Goal: Task Accomplishment & Management: Manage account settings

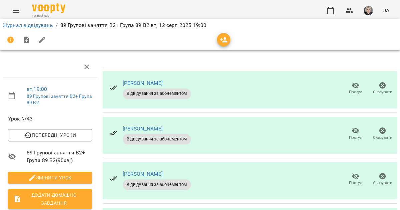
scroll to position [142, 0]
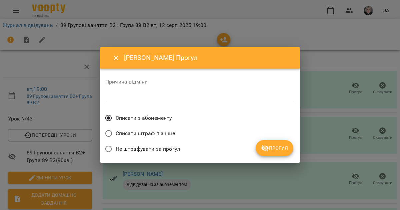
click at [281, 148] on span "Прогул" at bounding box center [274, 148] width 27 height 8
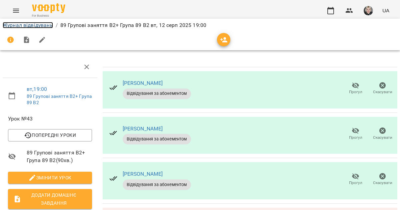
click at [25, 23] on link "Журнал відвідувань" at bounding box center [28, 25] width 50 height 6
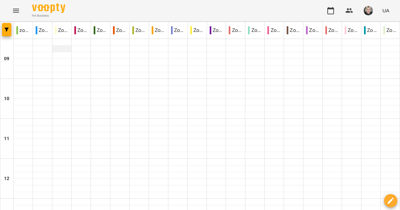
scroll to position [432, 0]
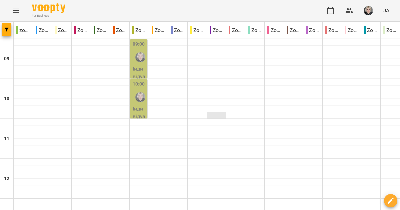
scroll to position [409, 0]
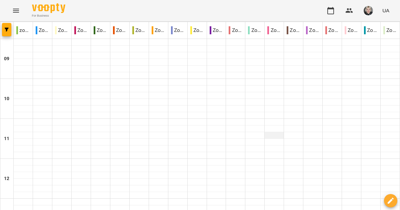
scroll to position [7, 0]
